Goal: Task Accomplishment & Management: Manage account settings

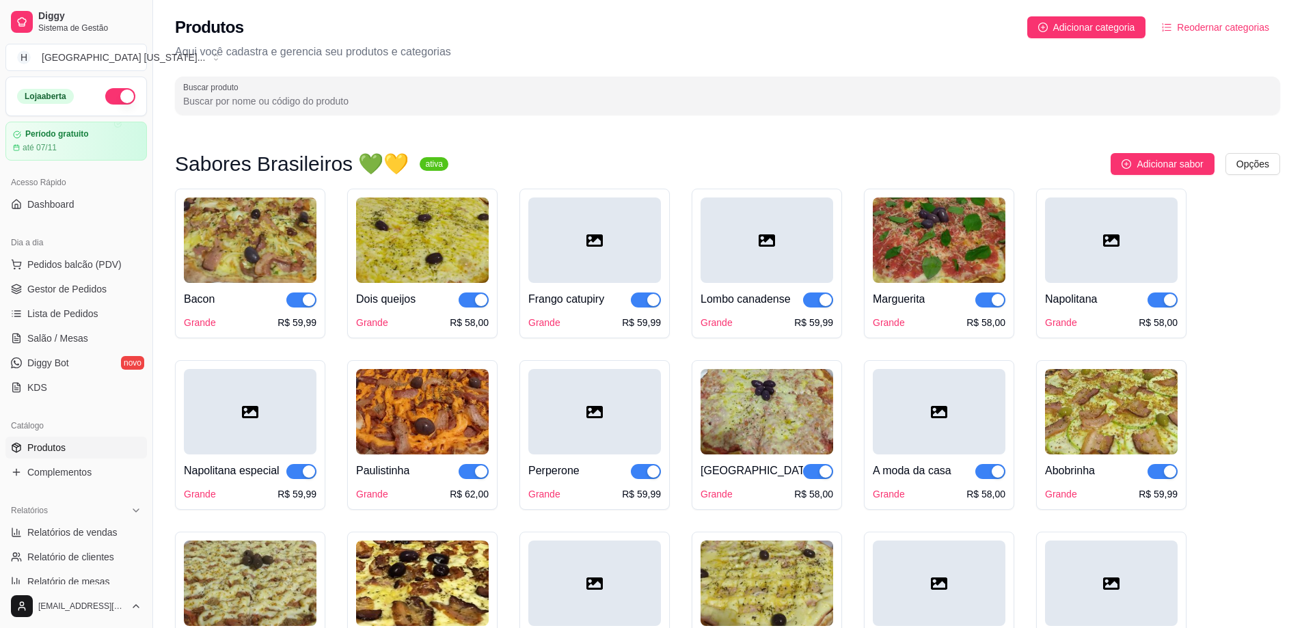
click at [950, 240] on img at bounding box center [939, 240] width 133 height 85
click at [1105, 426] on img at bounding box center [1111, 411] width 133 height 85
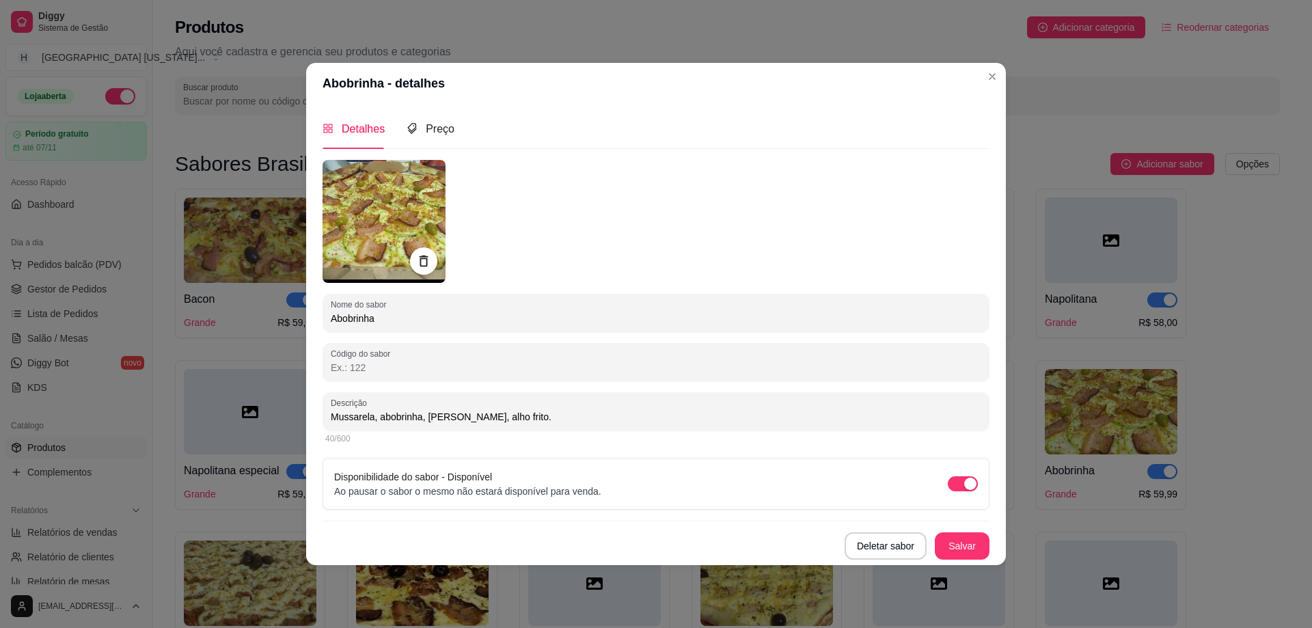
click at [371, 185] on img at bounding box center [384, 221] width 123 height 123
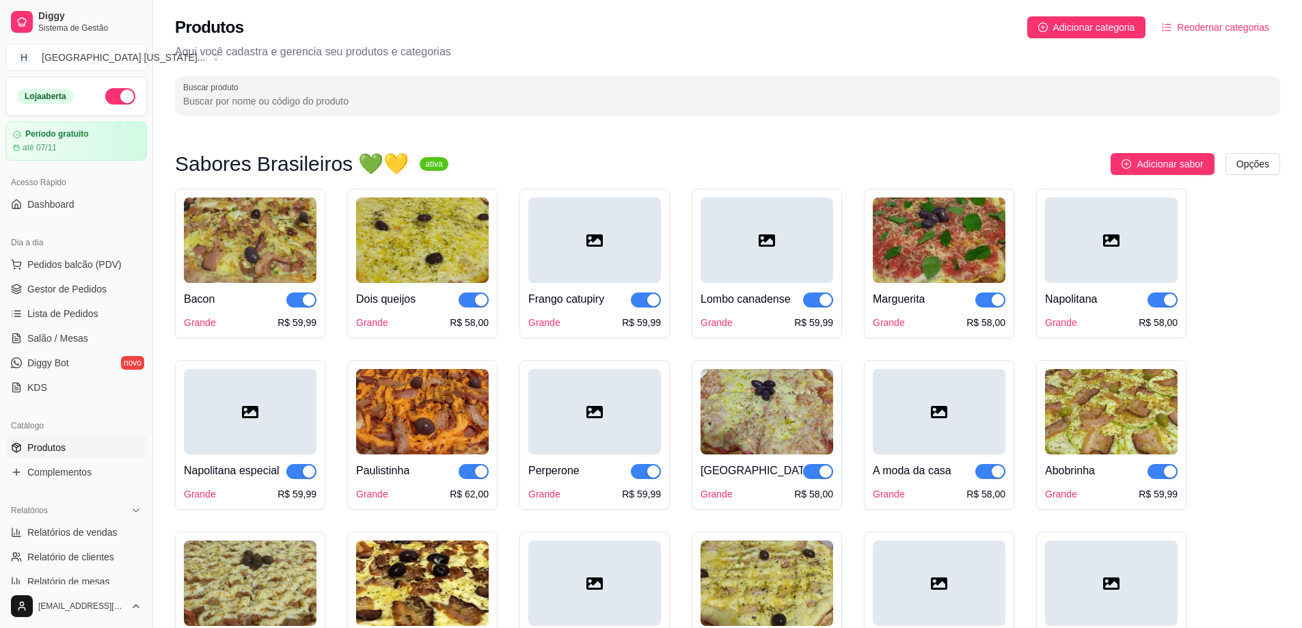
click at [907, 239] on img at bounding box center [939, 240] width 133 height 85
click at [983, 250] on img at bounding box center [939, 240] width 133 height 85
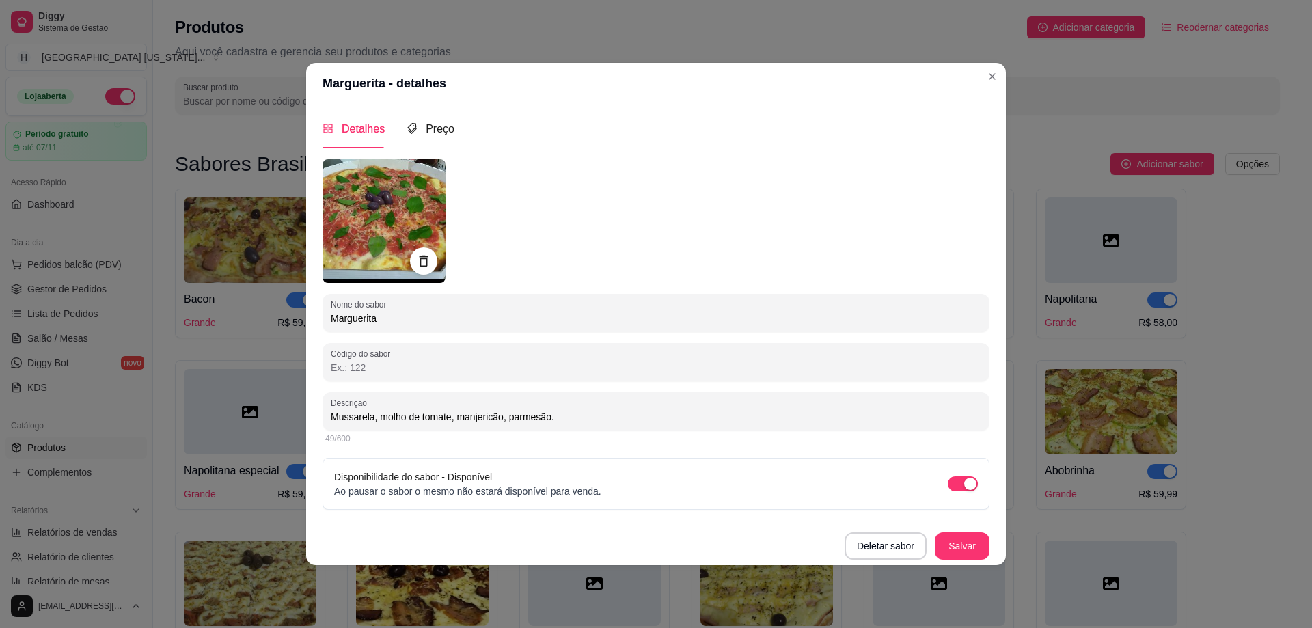
click at [374, 231] on img at bounding box center [384, 221] width 123 height 124
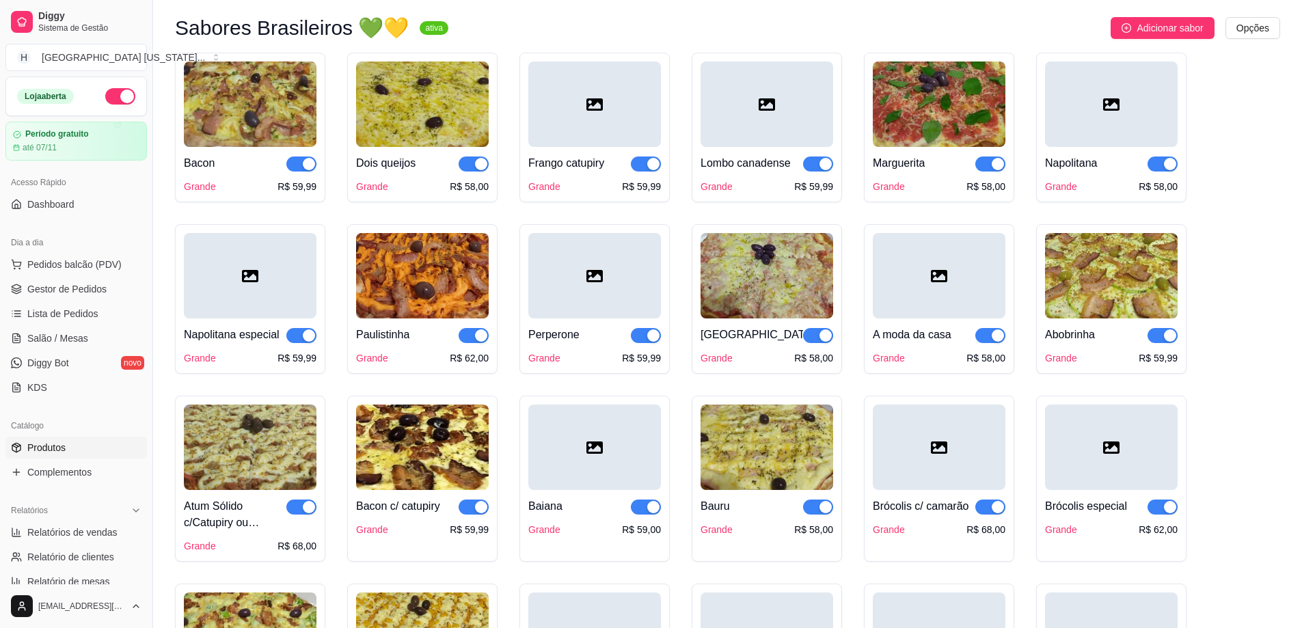
scroll to position [137, 0]
click at [759, 473] on img at bounding box center [767, 446] width 133 height 85
click at [414, 460] on img at bounding box center [422, 446] width 133 height 85
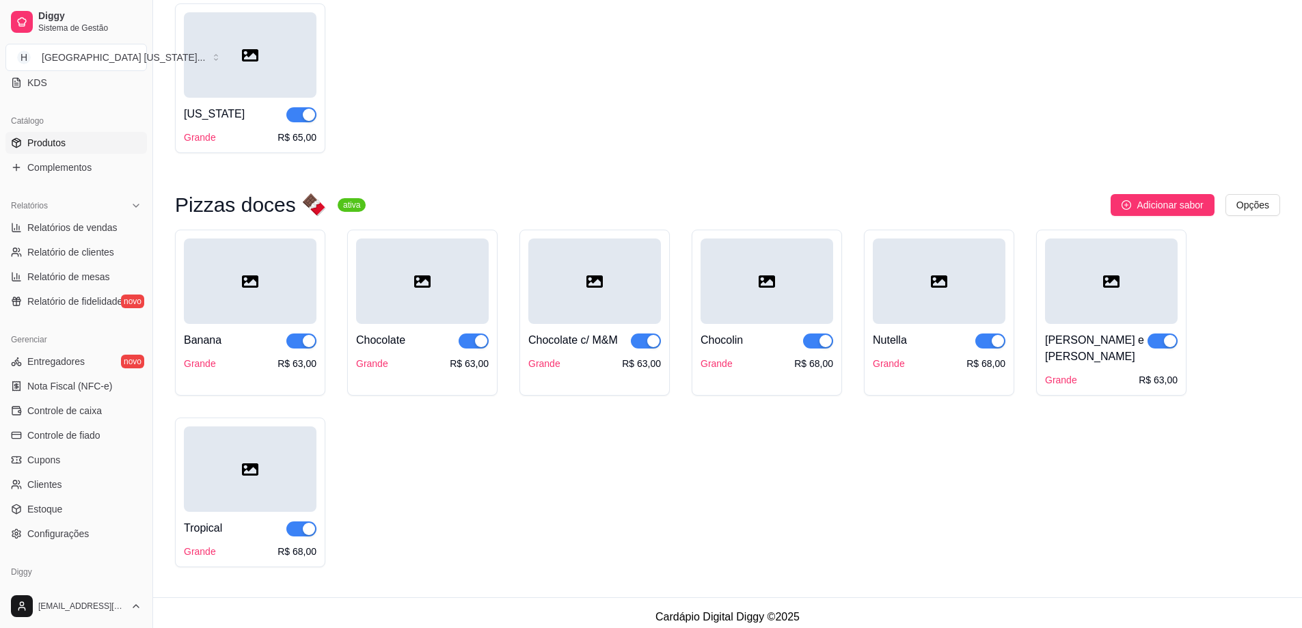
scroll to position [342, 0]
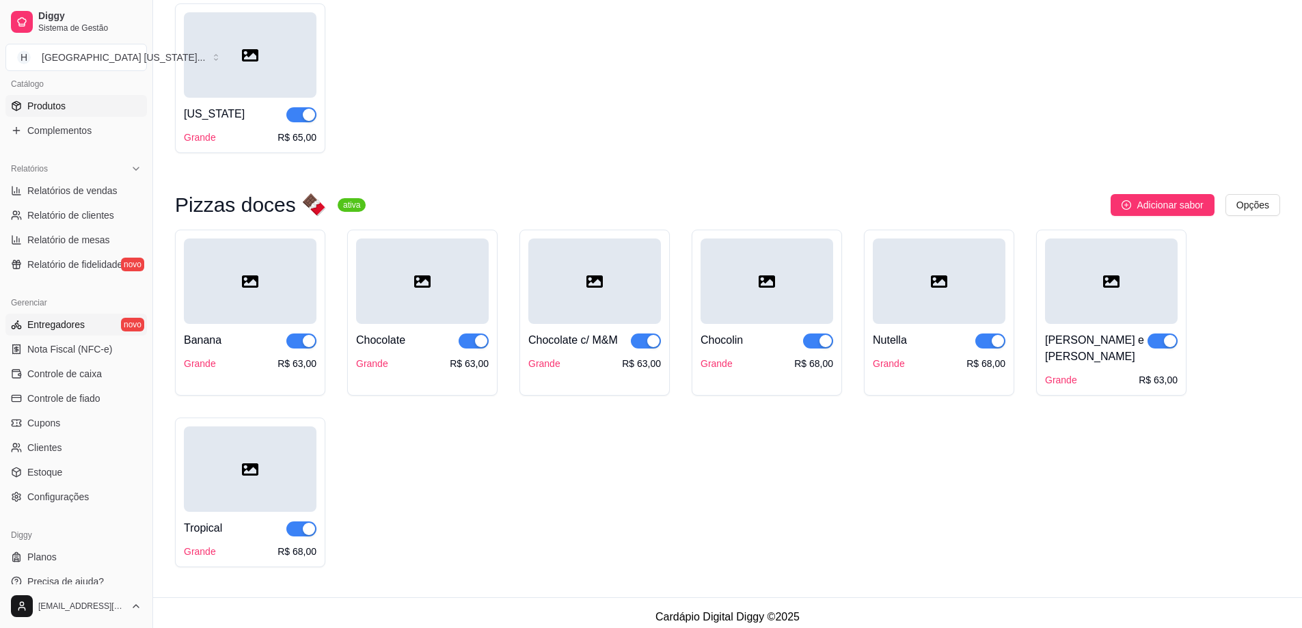
click at [53, 326] on span "Entregadores" at bounding box center [55, 325] width 57 height 14
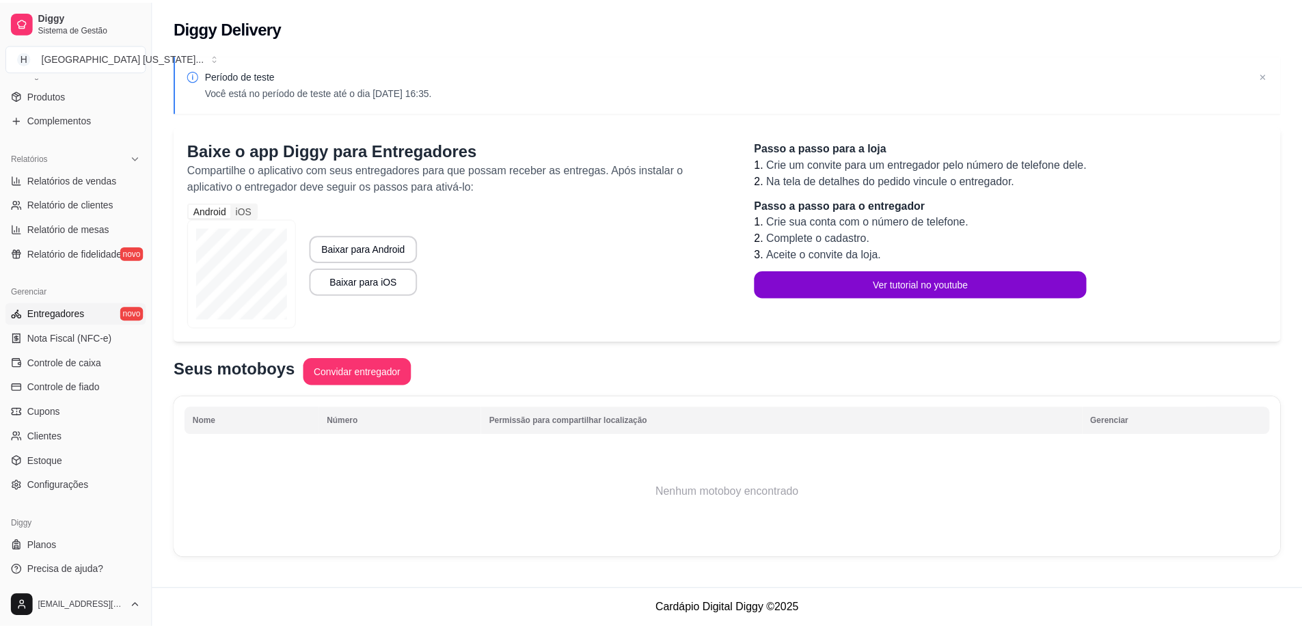
scroll to position [355, 0]
click at [94, 472] on link "Configurações" at bounding box center [76, 483] width 142 height 22
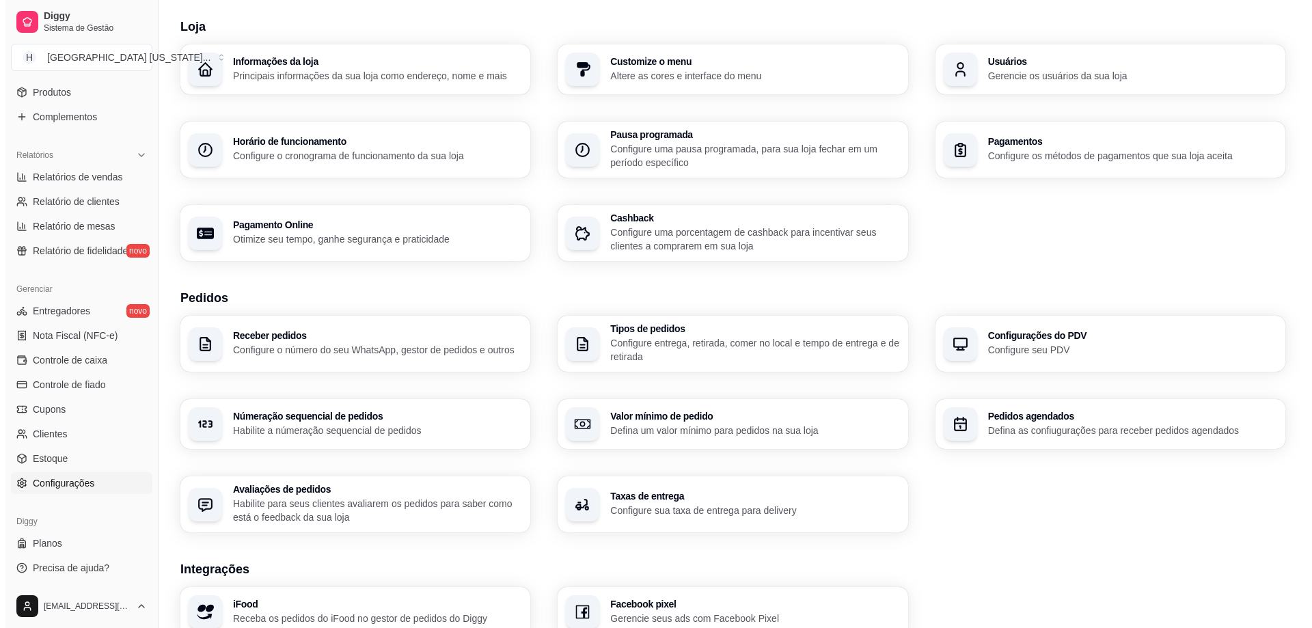
scroll to position [68, 0]
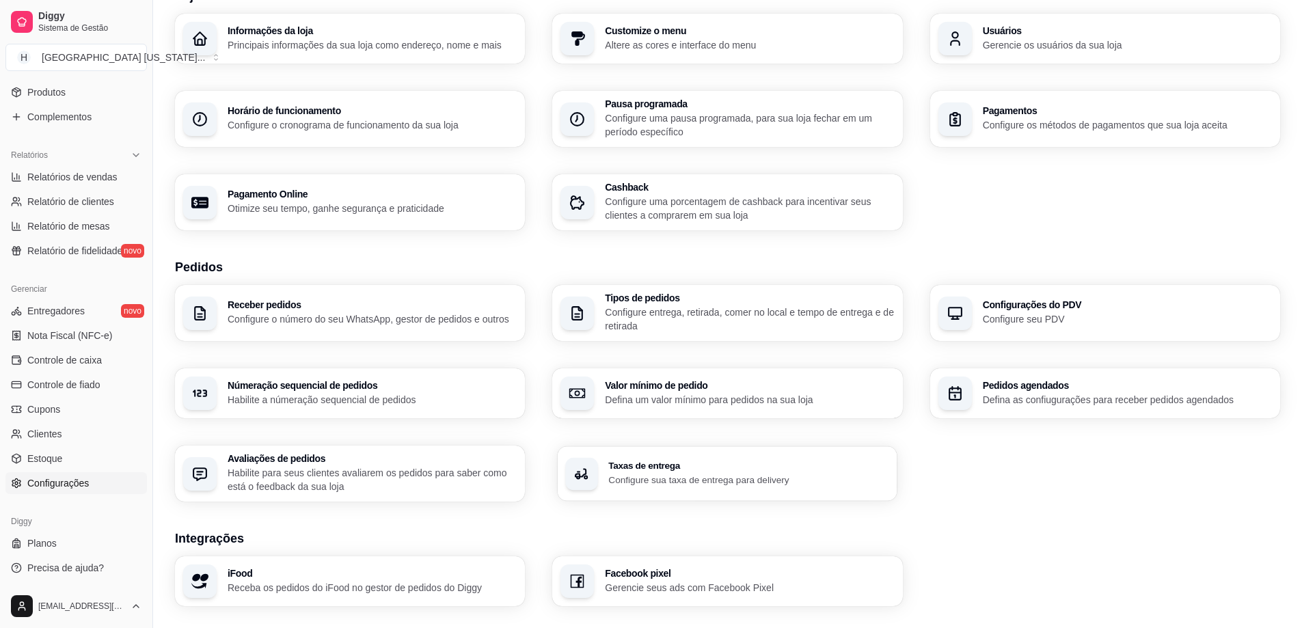
click at [710, 470] on div "Taxas de entrega Configure sua taxa de entrega para delivery" at bounding box center [749, 473] width 281 height 25
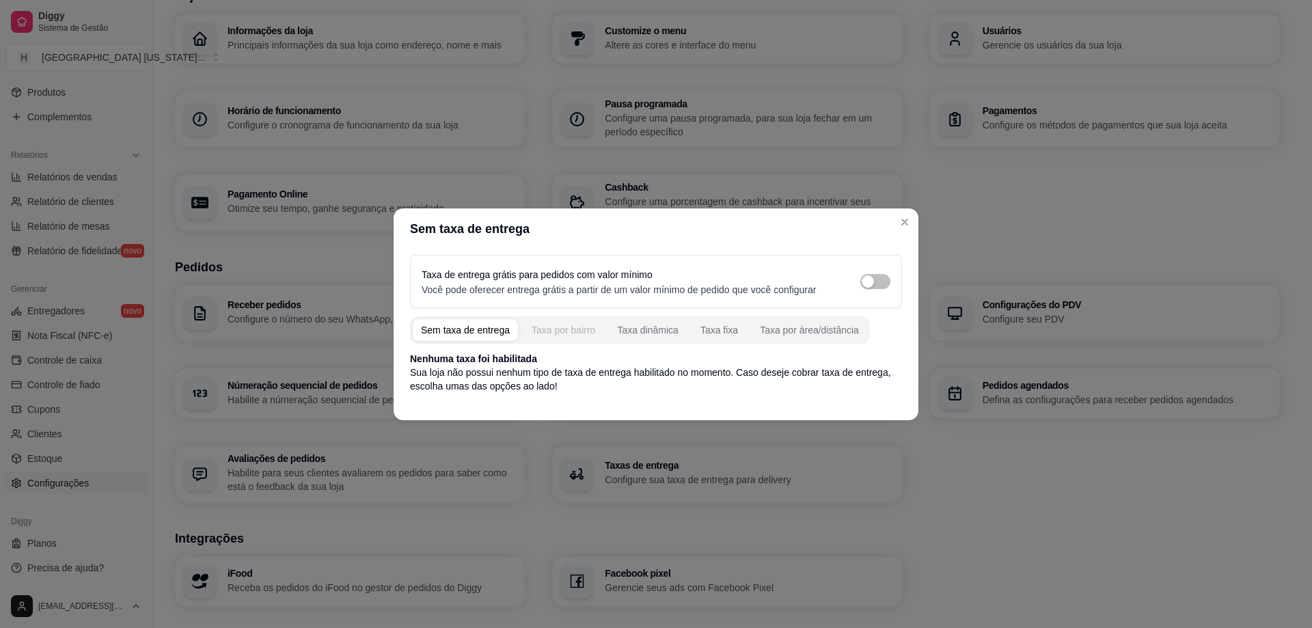
click at [552, 334] on div "Taxa por bairro" at bounding box center [564, 330] width 64 height 14
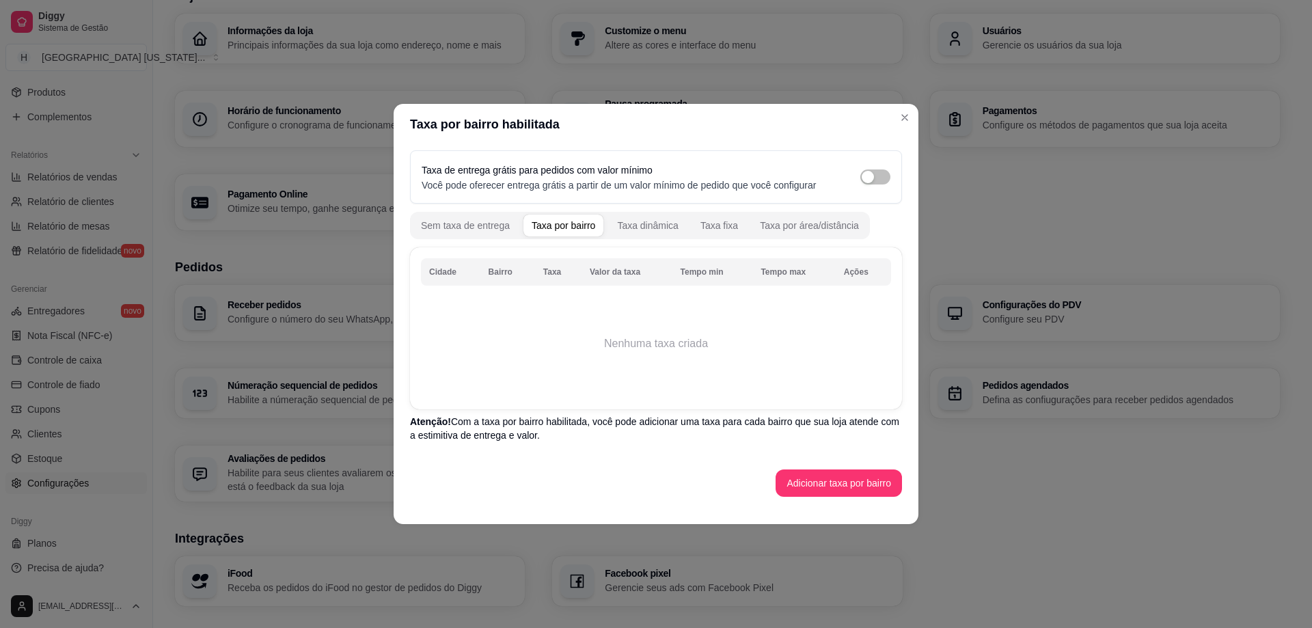
click at [450, 272] on th "Cidade" at bounding box center [450, 271] width 59 height 27
click at [489, 275] on th "Bairro" at bounding box center [508, 271] width 55 height 27
click at [763, 227] on div "Taxa por área/distância" at bounding box center [809, 226] width 99 height 14
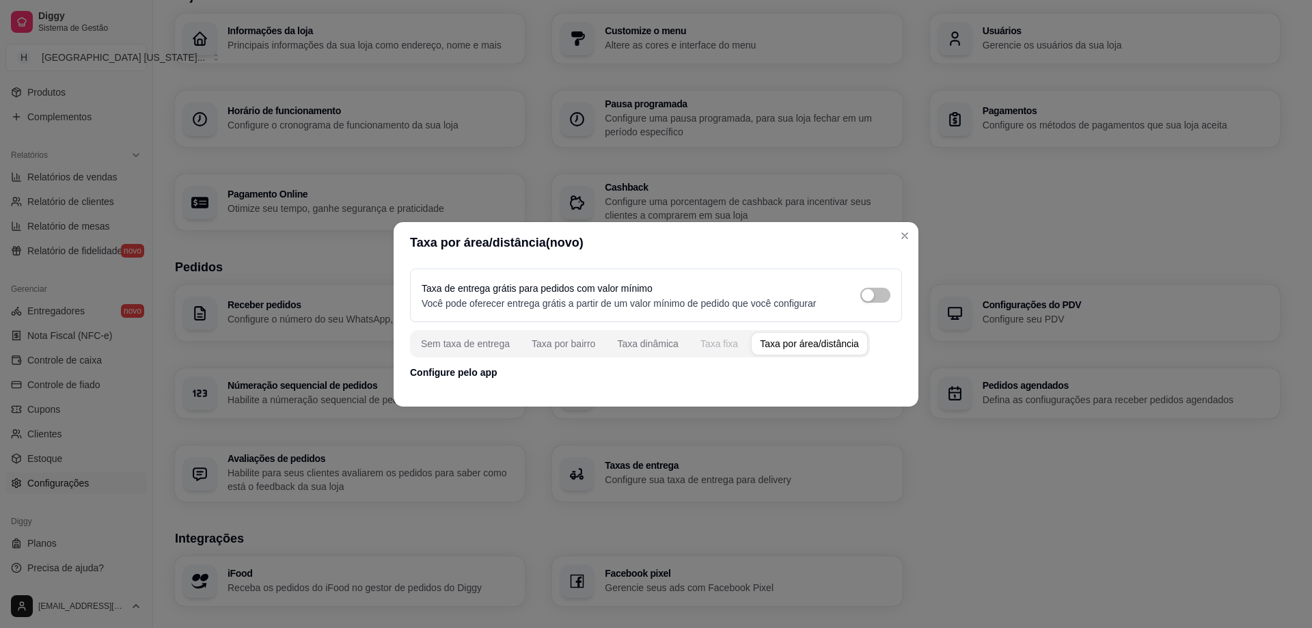
click at [707, 347] on div "Taxa fixa" at bounding box center [720, 344] width 38 height 14
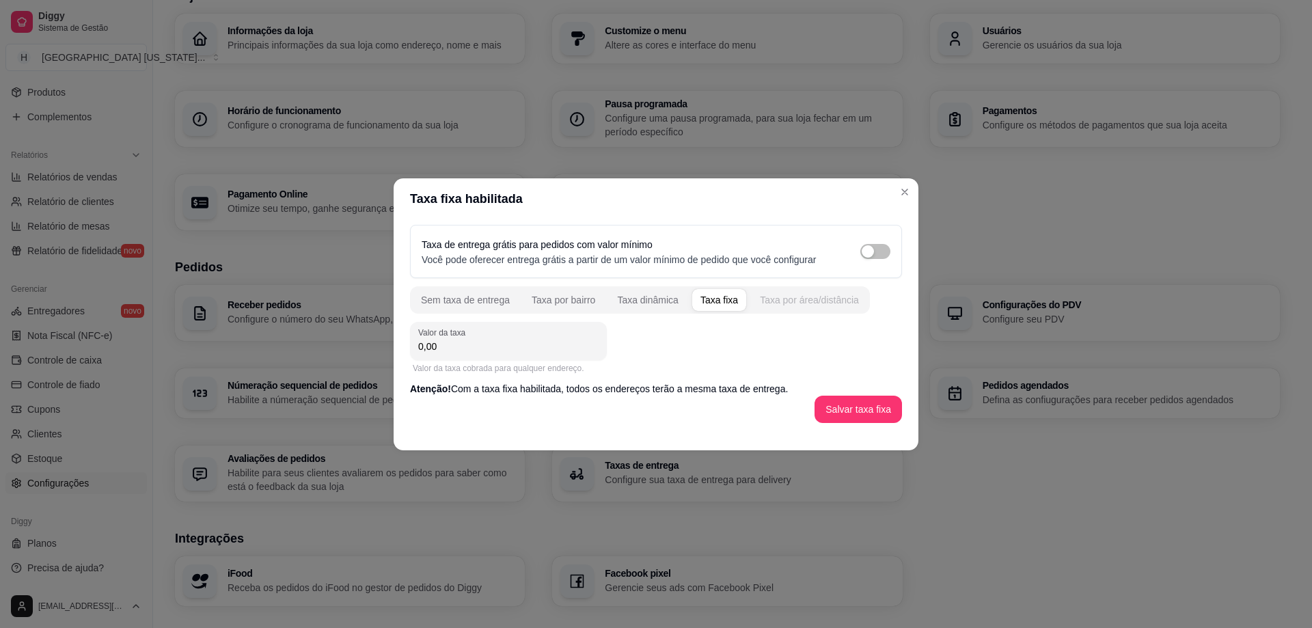
click at [815, 305] on div "Taxa por área/distância" at bounding box center [809, 300] width 99 height 14
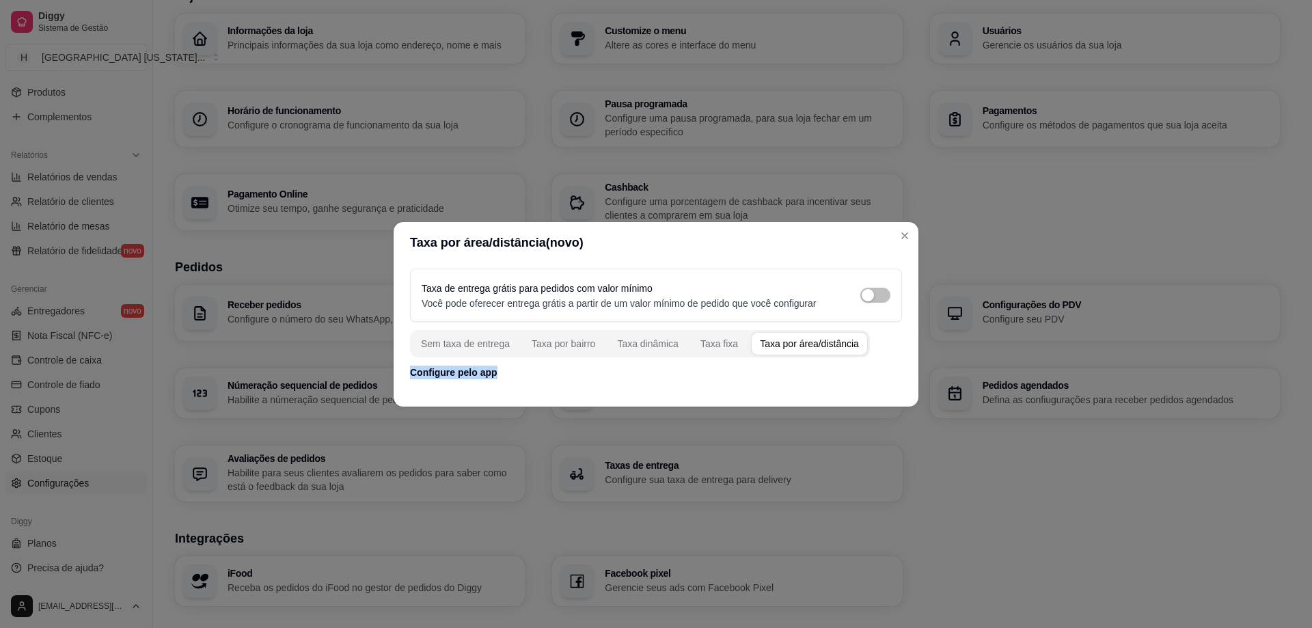
drag, startPoint x: 507, startPoint y: 373, endPoint x: 384, endPoint y: 379, distance: 122.5
click at [384, 379] on div "Taxa por área/distância(novo) Taxa de entrega grátis para pedidos com valor mín…" at bounding box center [656, 314] width 1312 height 628
click at [796, 342] on div "Taxa por área/distância" at bounding box center [809, 344] width 99 height 14
click at [444, 371] on p "Configure pelo app" at bounding box center [656, 373] width 492 height 14
click at [564, 343] on div "Taxa por bairro" at bounding box center [564, 344] width 64 height 14
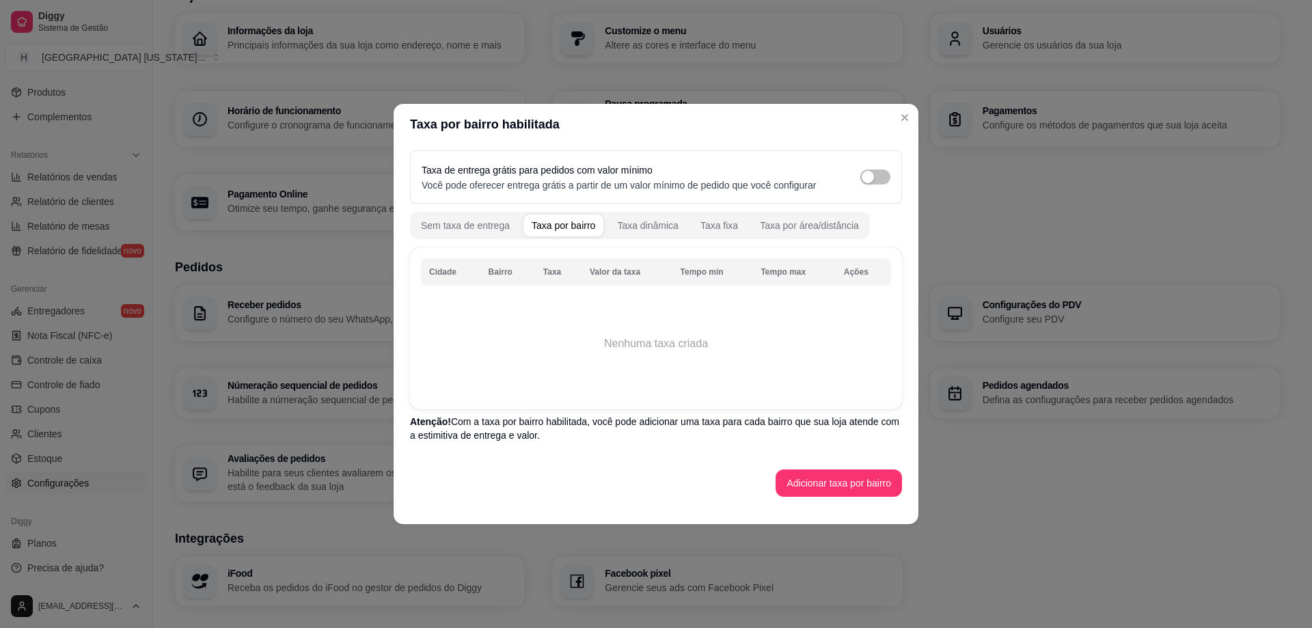
click at [819, 226] on div "Taxa por área/distância" at bounding box center [809, 226] width 99 height 14
